Goal: Task Accomplishment & Management: Manage account settings

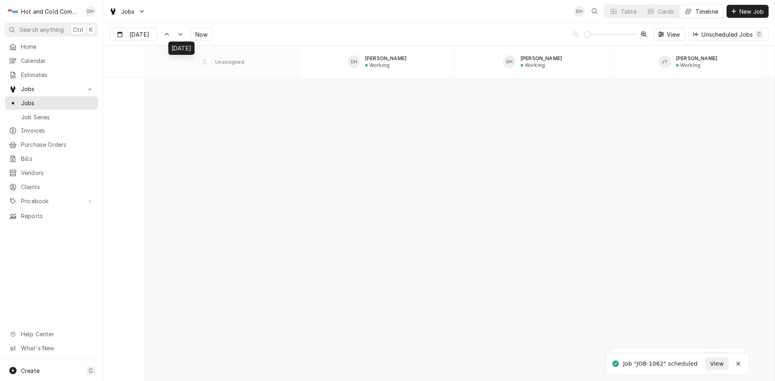
scroll to position [8644, 0]
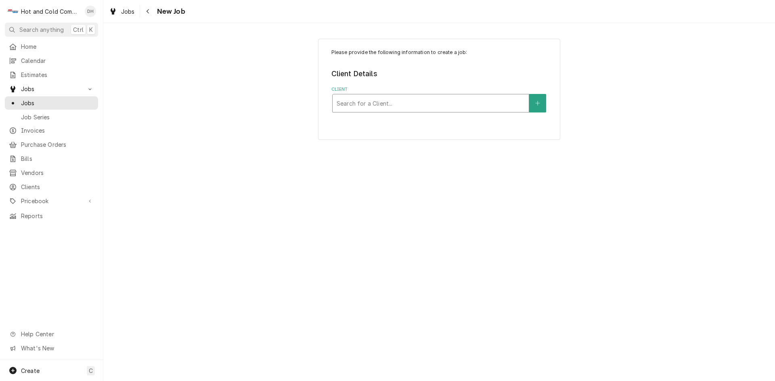
click at [456, 101] on div "Client" at bounding box center [430, 103] width 188 height 15
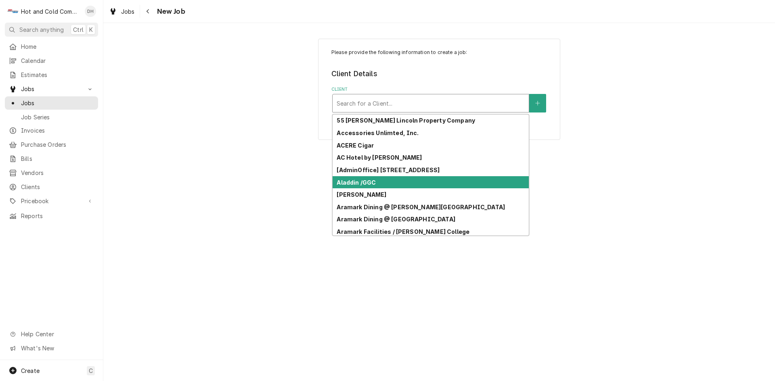
click at [380, 183] on div "Aladdin /GGC" at bounding box center [430, 182] width 196 height 13
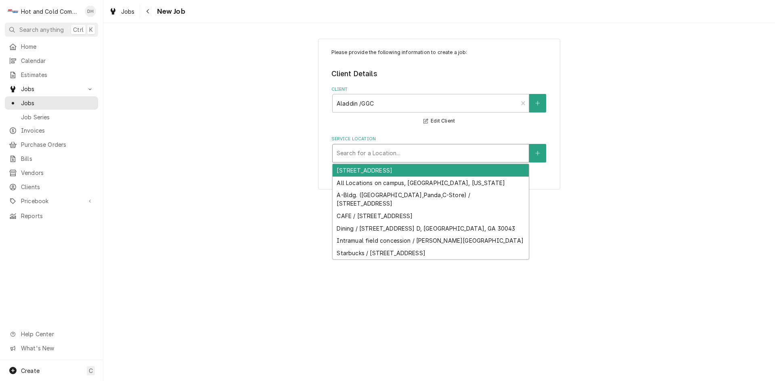
click at [480, 151] on div "Service Location" at bounding box center [430, 153] width 188 height 15
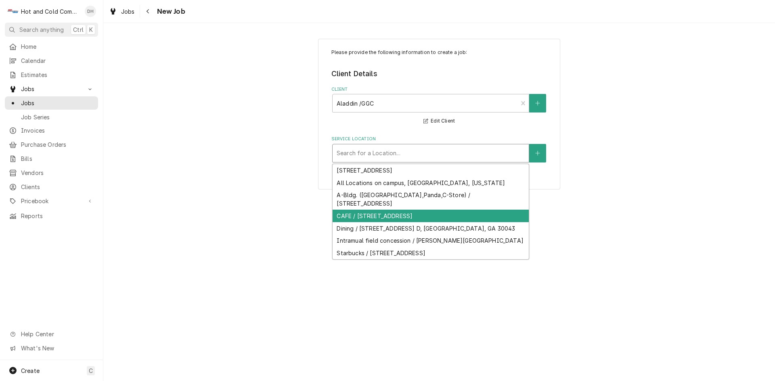
click at [405, 216] on div "CAFE / 1000 University Center Ln, Lawrenceville, GA 30043" at bounding box center [430, 216] width 196 height 13
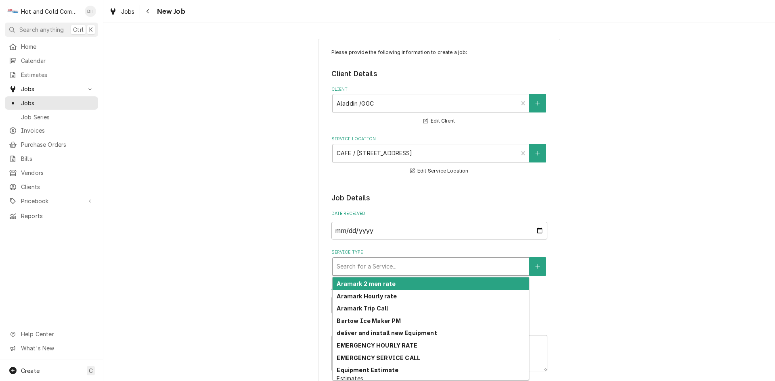
drag, startPoint x: 442, startPoint y: 266, endPoint x: 422, endPoint y: 269, distance: 19.9
click at [443, 266] on div "Service Type" at bounding box center [430, 266] width 188 height 15
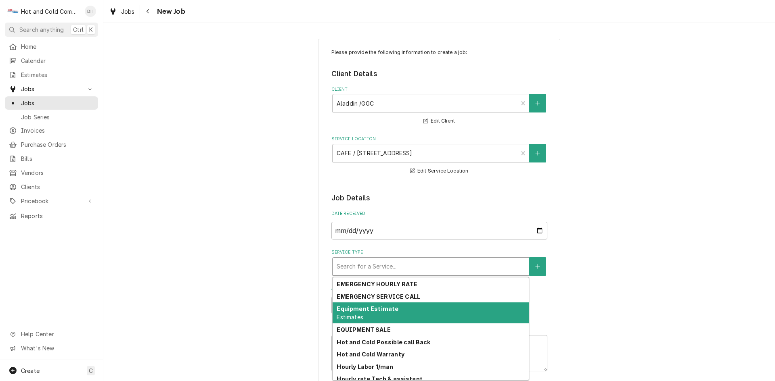
scroll to position [77, 0]
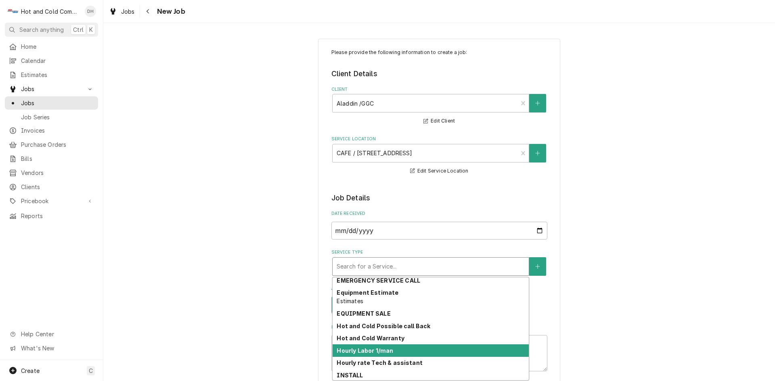
click at [458, 352] on div "Hourly Labor 1/man" at bounding box center [430, 351] width 196 height 13
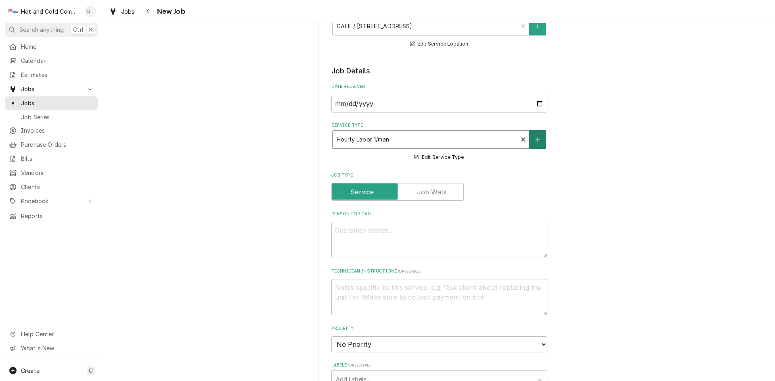
scroll to position [134, 0]
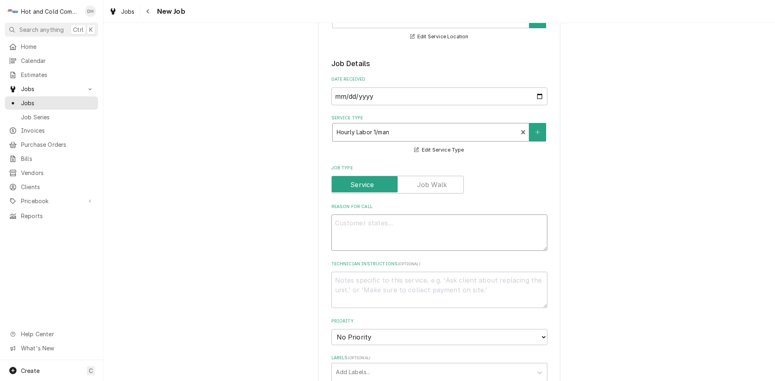
click at [378, 229] on textarea "Reason For Call" at bounding box center [439, 233] width 216 height 36
type textarea "x"
type textarea "W"
type textarea "x"
type textarea "WI"
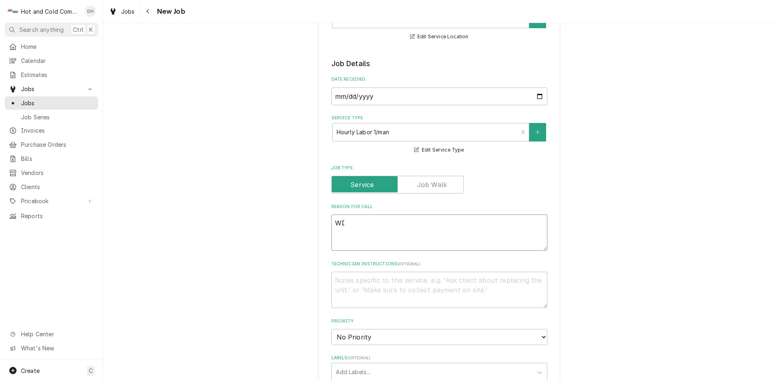
type textarea "x"
type textarea "WIF"
type textarea "x"
type textarea "WIF"
type textarea "x"
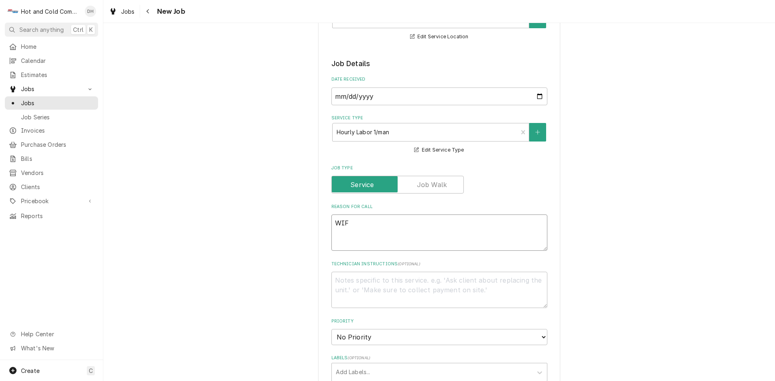
type textarea "WIF a"
type textarea "x"
type textarea "WIF at"
type textarea "x"
type textarea "WIF at"
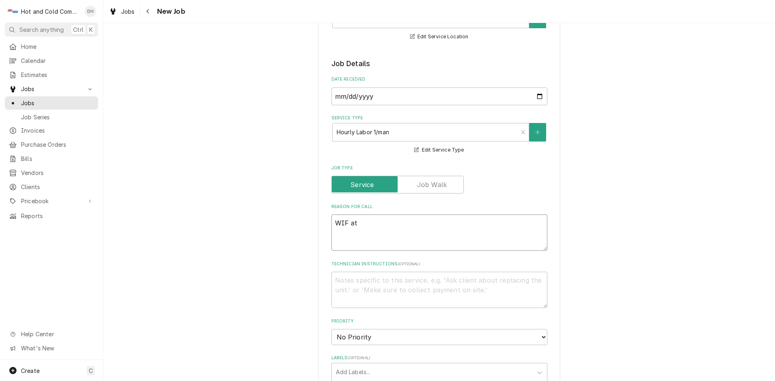
type textarea "x"
type textarea "WIF at 3"
type textarea "x"
type textarea "WIF at 37"
type textarea "x"
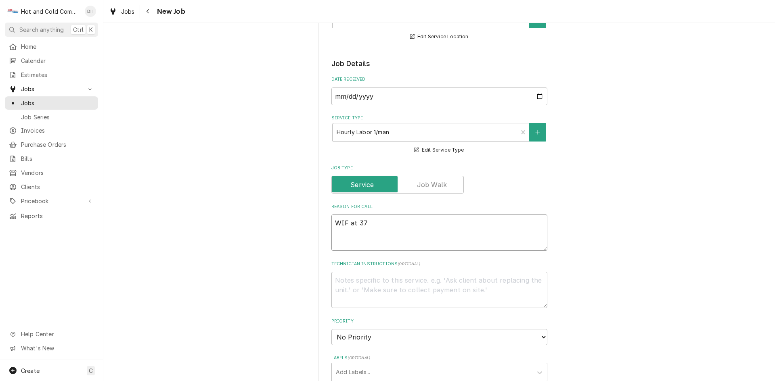
type textarea "WIF at 37"
type textarea "x"
type textarea "WIF at 37 d"
type textarea "x"
type textarea "WIF at 37 de"
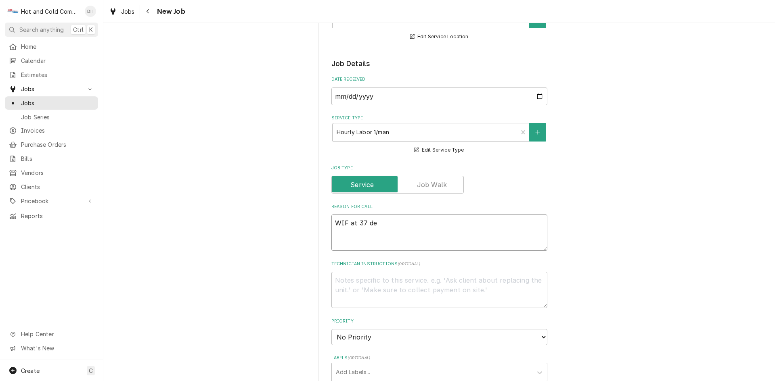
type textarea "x"
type textarea "WIF at 37 degr"
type textarea "x"
type textarea "WIF at 37 degre"
type textarea "x"
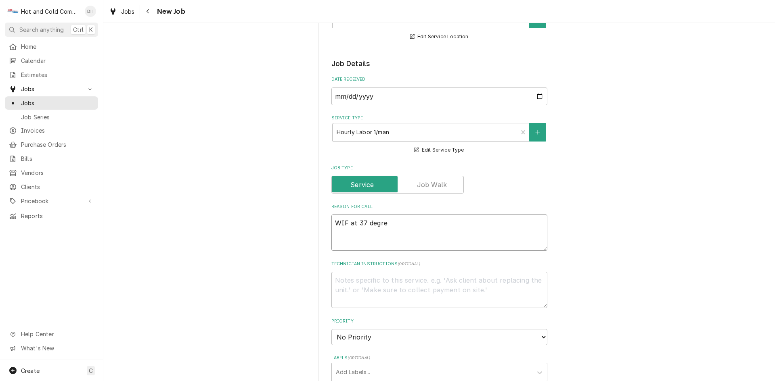
type textarea "WIF at 37 degree"
type textarea "x"
type textarea "WIF at 37 degrees"
type textarea "x"
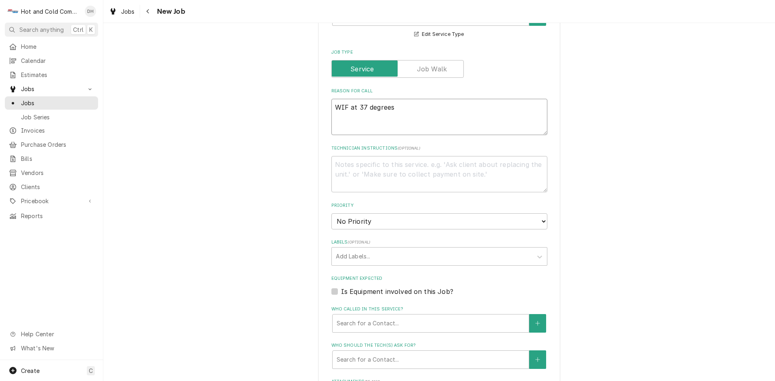
scroll to position [269, 0]
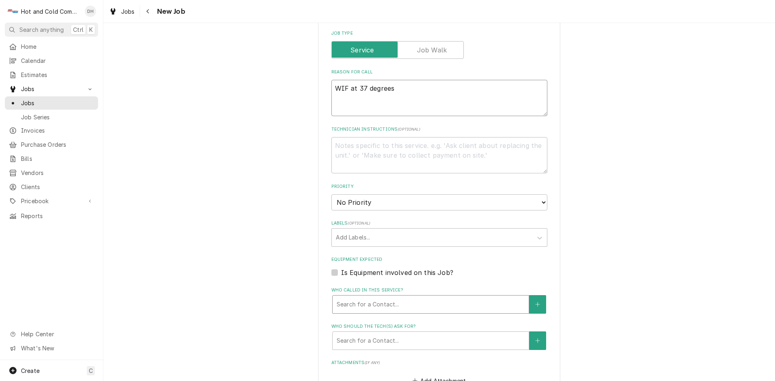
type textarea "WIF at 37 degrees"
click at [380, 303] on div "Who called in this service?" at bounding box center [430, 304] width 188 height 15
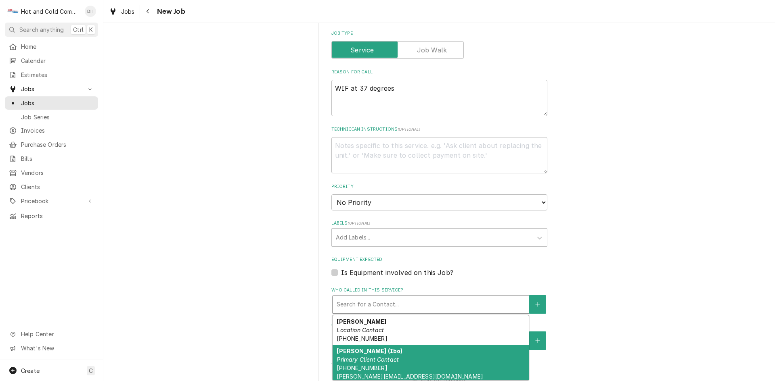
drag, startPoint x: 368, startPoint y: 359, endPoint x: 411, endPoint y: 331, distance: 50.5
click at [368, 358] on em "Primary Client Contact" at bounding box center [367, 359] width 62 height 7
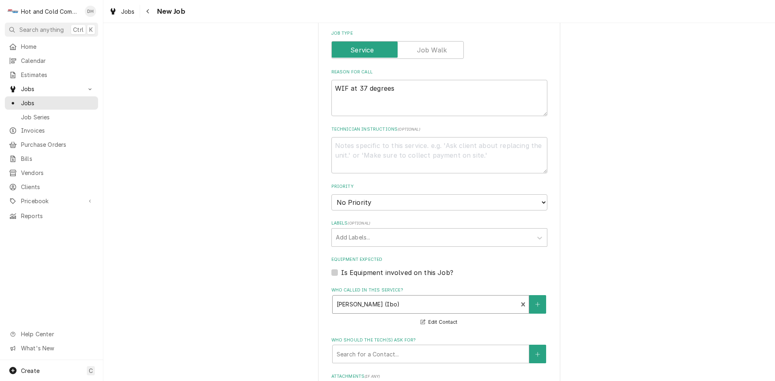
scroll to position [403, 0]
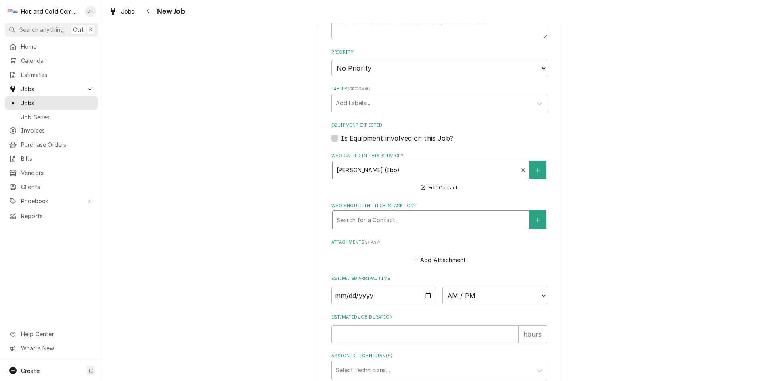
click at [372, 223] on div "Who should the tech(s) ask for?" at bounding box center [430, 220] width 188 height 15
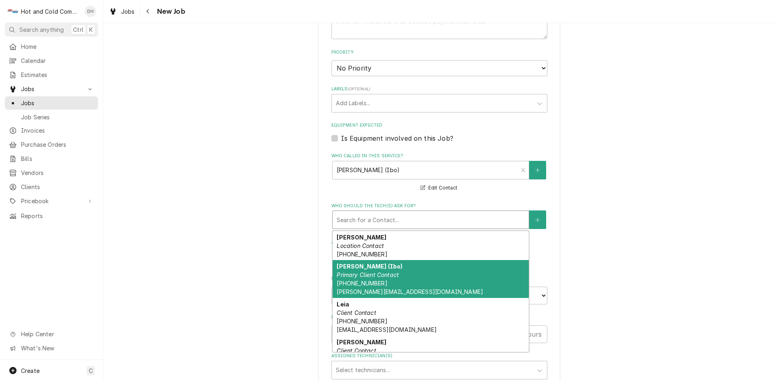
drag, startPoint x: 377, startPoint y: 280, endPoint x: 524, endPoint y: 250, distance: 150.3
click at [377, 280] on div "Ibrahim Yildirm (Ibo) Primary Client Contact (470) 345-6975 ibrahim.yildirim@al…" at bounding box center [430, 279] width 196 height 38
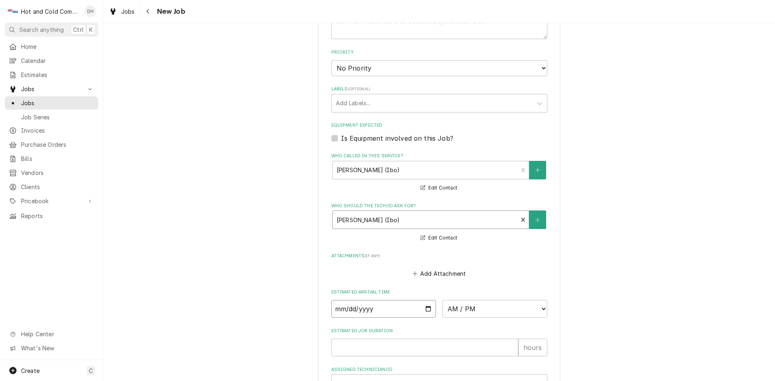
click at [424, 307] on input "Date" at bounding box center [383, 309] width 105 height 18
type textarea "x"
type input "2025-09-22"
type textarea "x"
click at [539, 308] on select "AM / PM 6:00 AM 6:15 AM 6:30 AM 6:45 AM 7:00 AM 7:15 AM 7:30 AM 7:45 AM 8:00 AM…" at bounding box center [494, 309] width 105 height 18
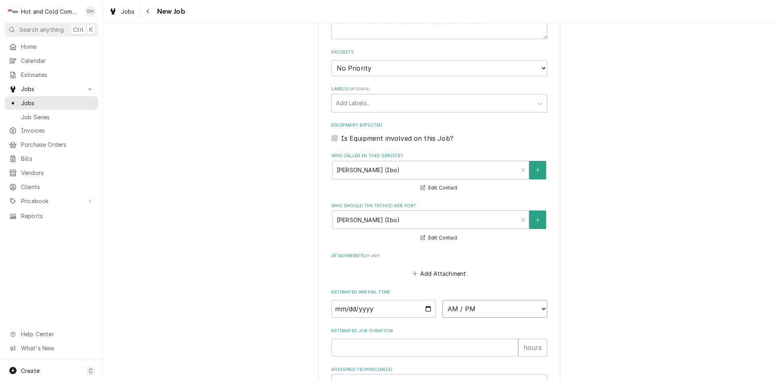
select select "10:30:00"
type textarea "x"
click at [539, 308] on select "AM / PM 6:00 AM 6:15 AM 6:30 AM 6:45 AM 7:00 AM 7:15 AM 7:30 AM 7:45 AM 8:00 AM…" at bounding box center [494, 309] width 105 height 18
select select "16:45:00"
click at [442, 300] on select "AM / PM 6:00 AM 6:15 AM 6:30 AM 6:45 AM 7:00 AM 7:15 AM 7:30 AM 7:45 AM 8:00 AM…" at bounding box center [494, 309] width 105 height 18
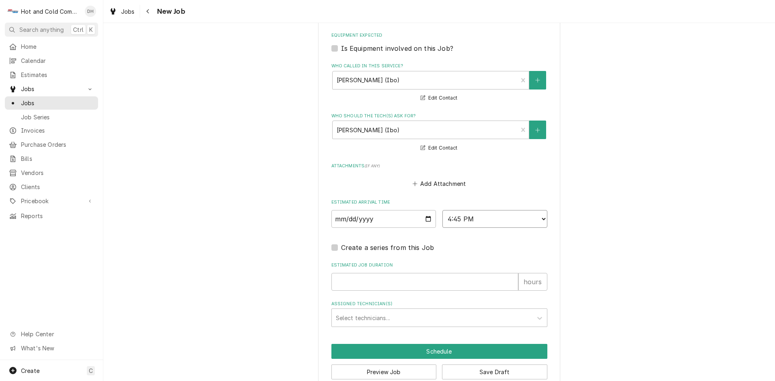
scroll to position [509, 0]
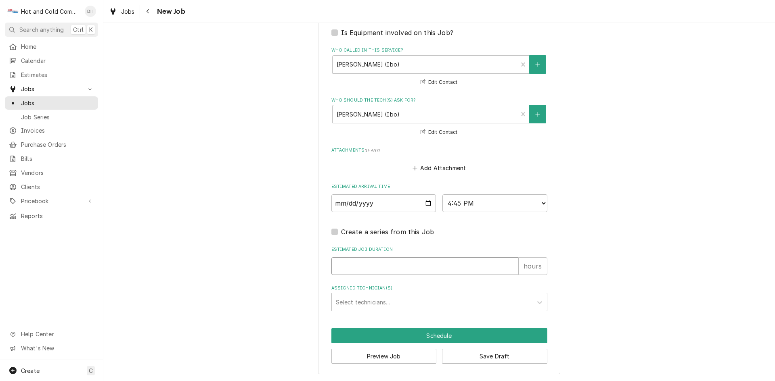
click at [364, 265] on input "Estimated Job Duration" at bounding box center [424, 266] width 187 height 18
type textarea "x"
type input "1"
type textarea "x"
type input "1"
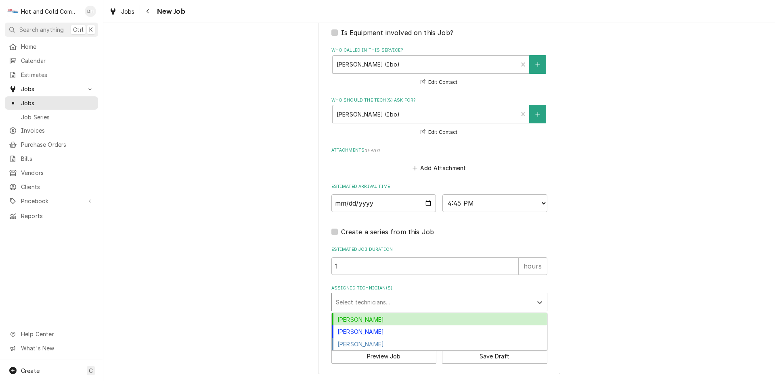
click at [373, 298] on div "Assigned Technician(s)" at bounding box center [432, 302] width 192 height 15
click at [358, 319] on div "[PERSON_NAME]" at bounding box center [439, 319] width 215 height 13
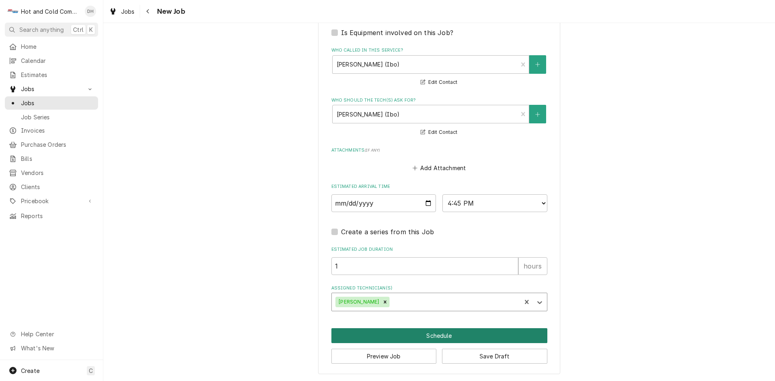
click at [427, 337] on button "Schedule" at bounding box center [439, 335] width 216 height 15
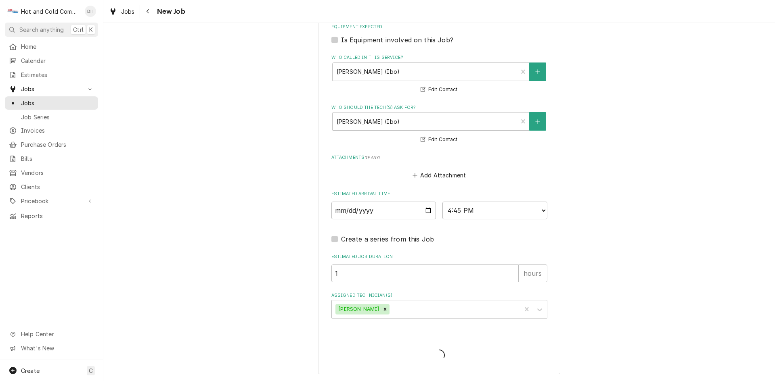
scroll to position [502, 0]
type textarea "x"
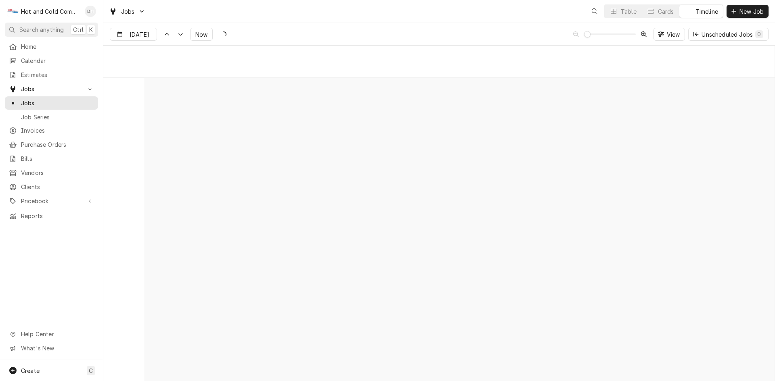
scroll to position [6312, 0]
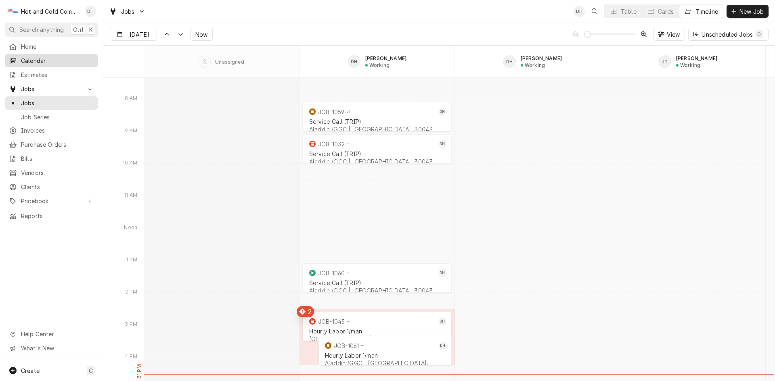
click at [40, 60] on span "Calendar" at bounding box center [57, 60] width 73 height 8
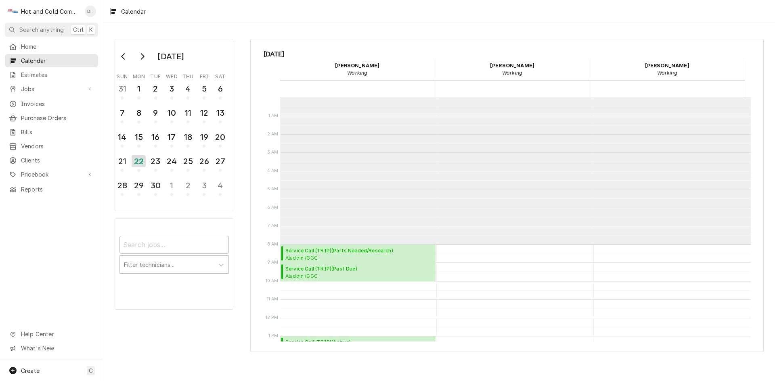
scroll to position [147, 0]
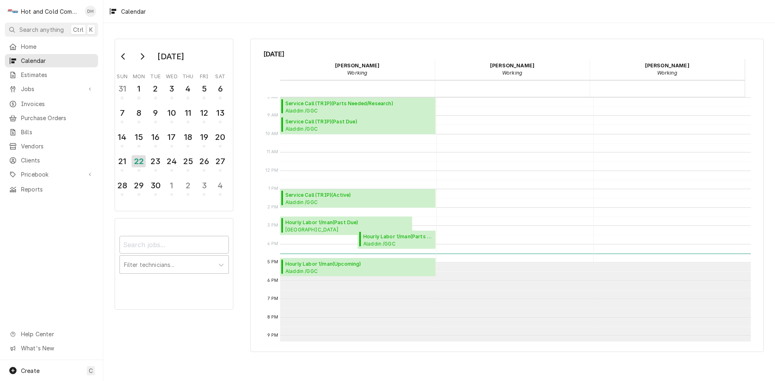
drag, startPoint x: 310, startPoint y: 223, endPoint x: 579, endPoint y: 199, distance: 270.2
click at [585, 202] on div "Calendar Calendar" at bounding box center [514, 171] width 156 height 441
click at [318, 223] on span "Hourly Labor 1/man ( Past Due )" at bounding box center [330, 222] width 90 height 7
click at [157, 164] on div "23" at bounding box center [155, 162] width 14 height 14
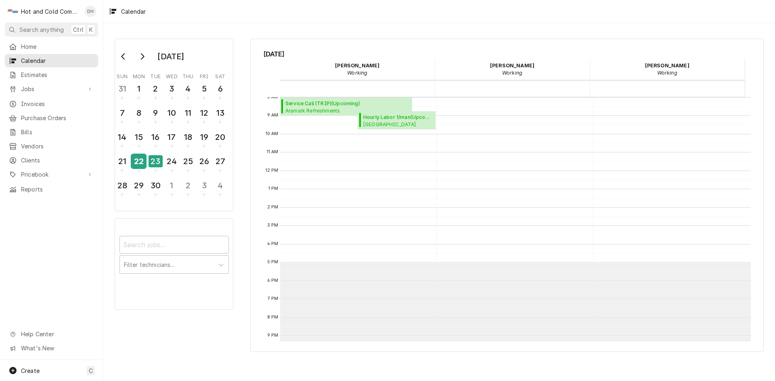
click at [139, 164] on div "22" at bounding box center [139, 162] width 14 height 14
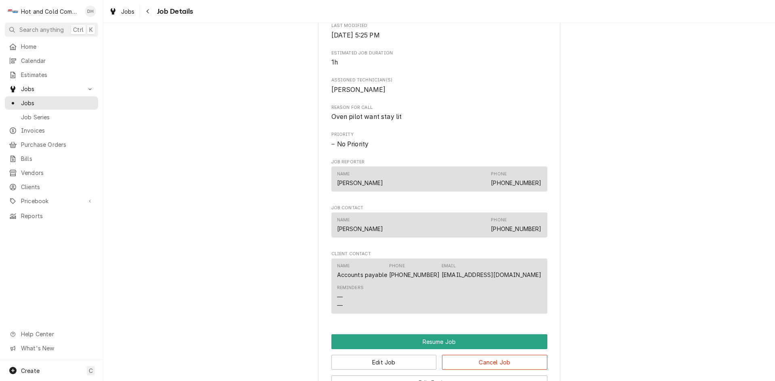
scroll to position [647, 0]
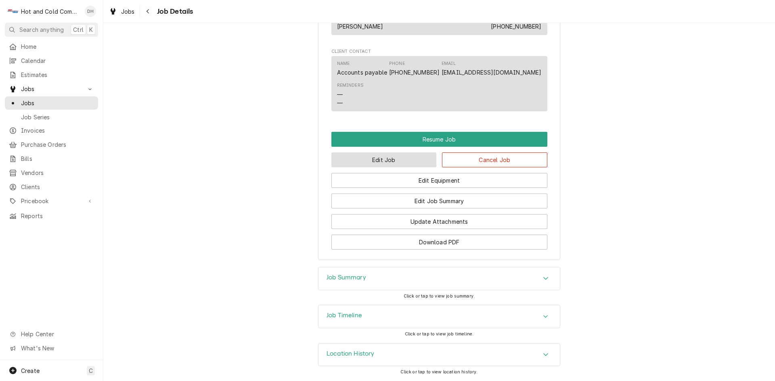
click at [391, 161] on button "Edit Job" at bounding box center [383, 159] width 105 height 15
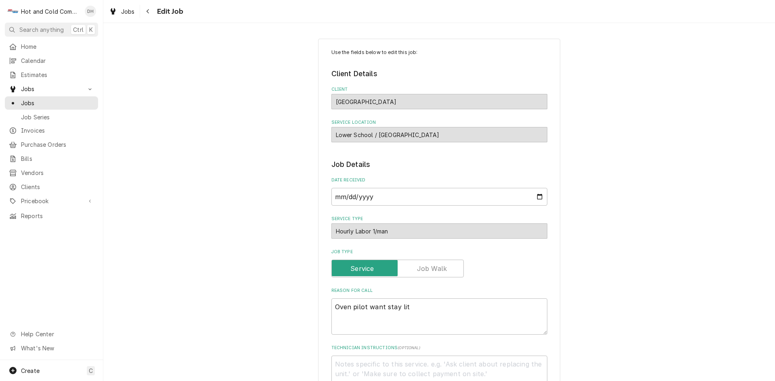
type textarea "x"
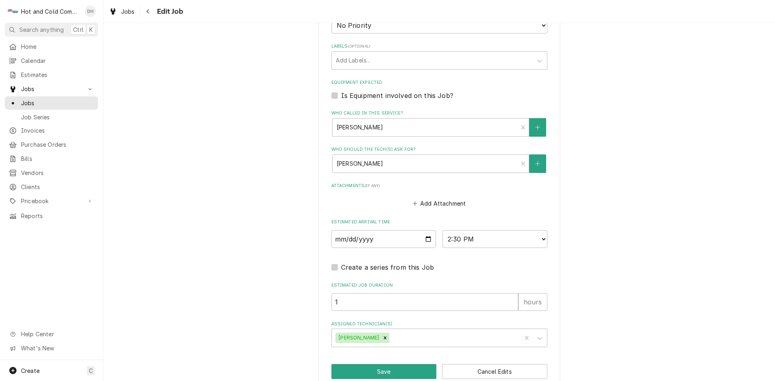
scroll to position [403, 0]
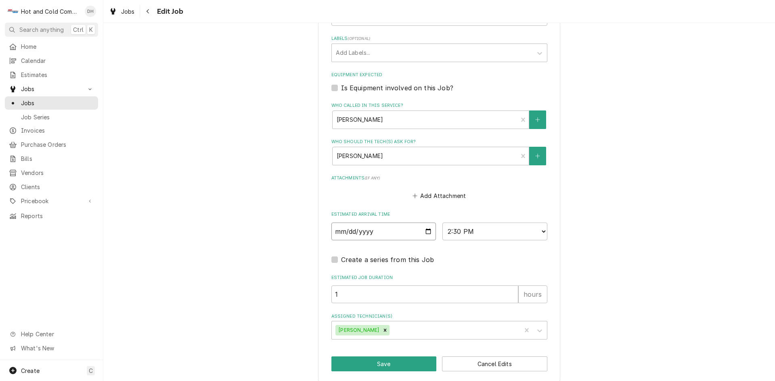
click at [426, 228] on input "[DATE]" at bounding box center [383, 232] width 105 height 18
type input "[DATE]"
type textarea "x"
click at [541, 230] on select "AM / PM 6:00 AM 6:15 AM 6:30 AM 6:45 AM 7:00 AM 7:15 AM 7:30 AM 7:45 AM 8:00 AM…" at bounding box center [494, 232] width 105 height 18
select select "08:45:00"
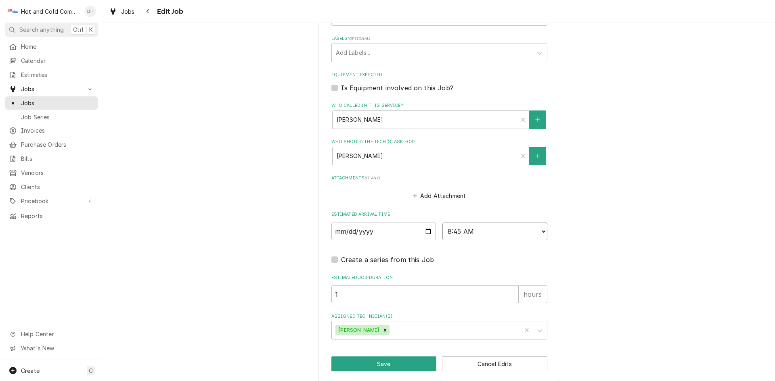
click at [442, 223] on select "AM / PM 6:00 AM 6:15 AM 6:30 AM 6:45 AM 7:00 AM 7:15 AM 7:30 AM 7:45 AM 8:00 AM…" at bounding box center [494, 232] width 105 height 18
drag, startPoint x: 390, startPoint y: 361, endPoint x: 474, endPoint y: 310, distance: 97.9
click at [393, 361] on button "Save" at bounding box center [383, 364] width 105 height 15
type textarea "x"
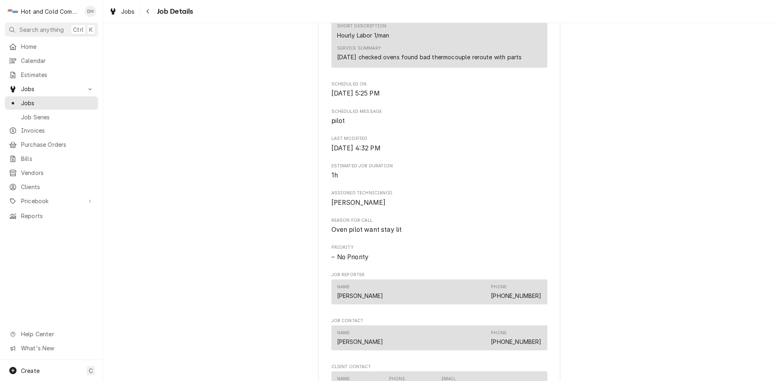
scroll to position [647, 0]
